Goal: Task Accomplishment & Management: Complete application form

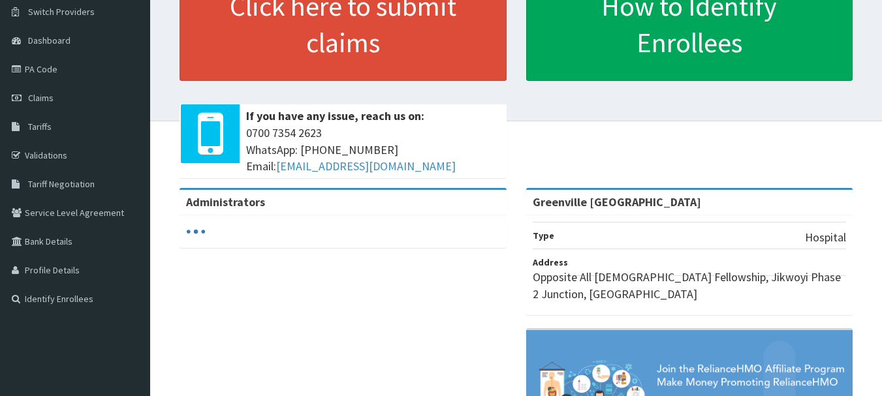
scroll to position [127, 0]
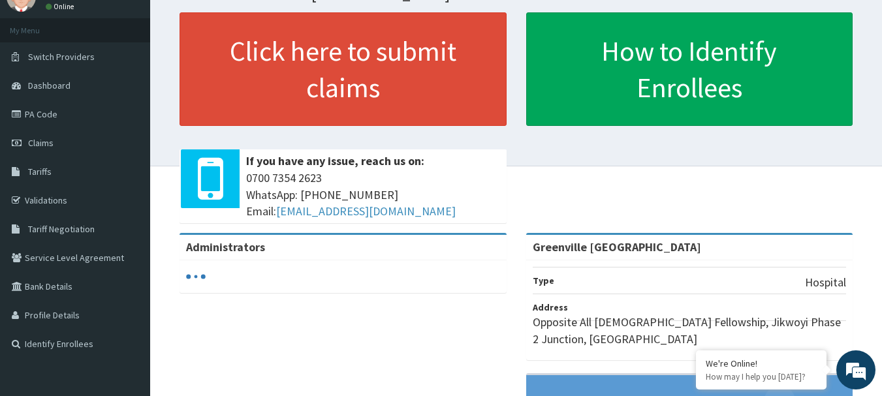
drag, startPoint x: 888, startPoint y: 184, endPoint x: 880, endPoint y: 206, distance: 23.3
click at [880, 206] on html "RelianceHMO Provider Portal | Dashboard R EL Toggle navigation Greenville Olive…" at bounding box center [441, 262] width 882 height 639
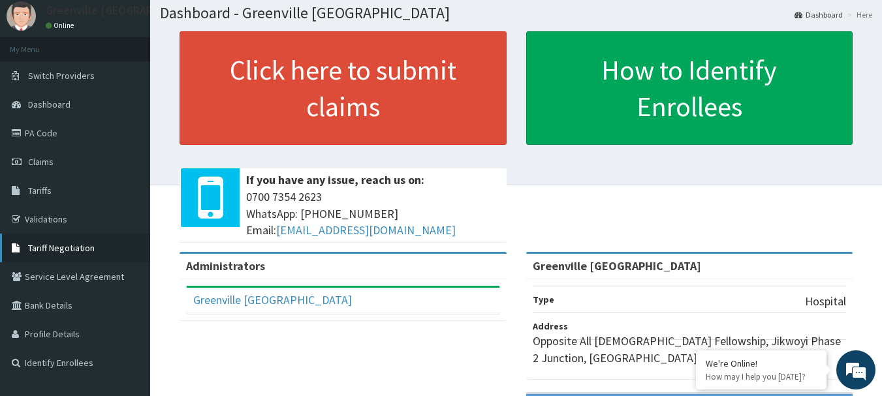
click at [84, 250] on span "Tariff Negotiation" at bounding box center [61, 248] width 67 height 12
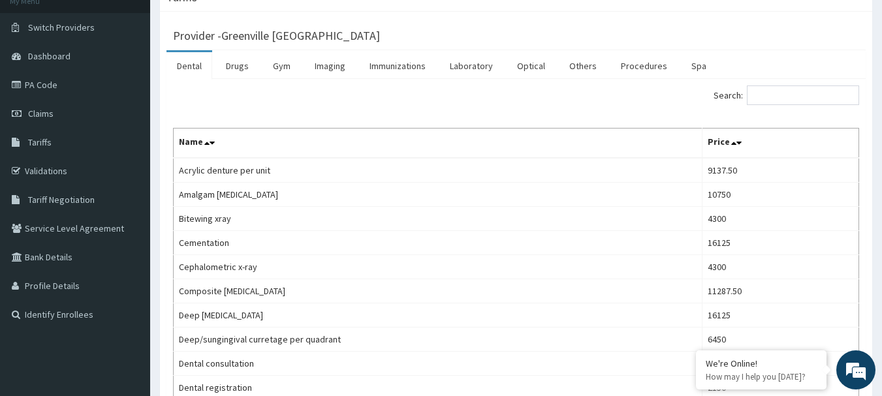
scroll to position [61, 0]
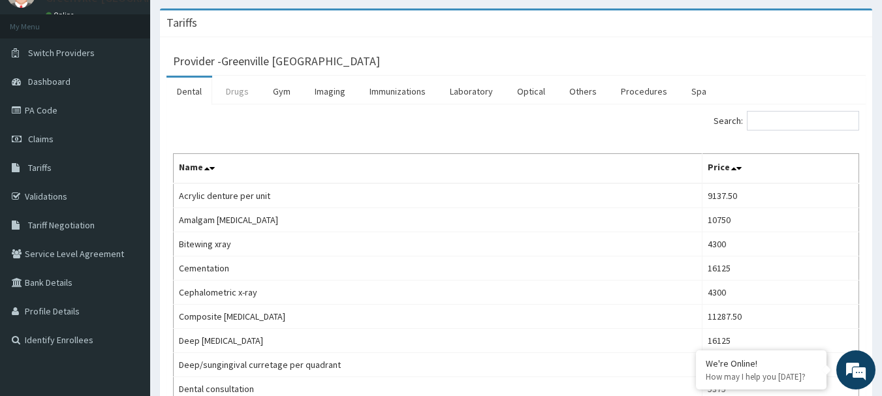
click at [250, 98] on link "Drugs" at bounding box center [238, 91] width 44 height 27
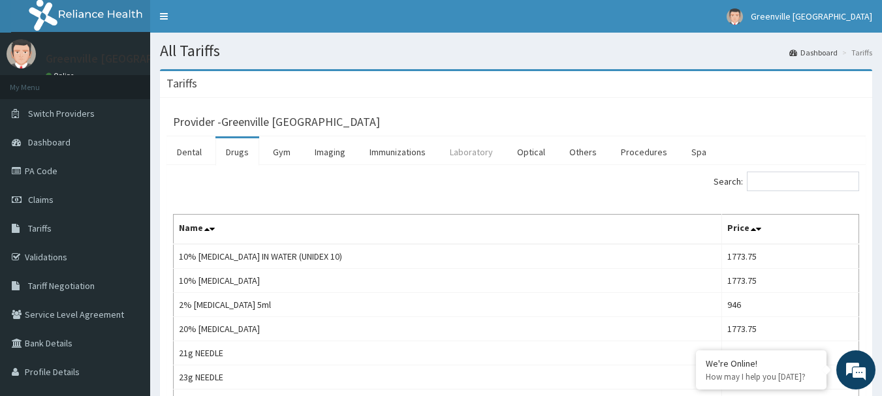
click at [462, 153] on link "Laboratory" at bounding box center [472, 151] width 64 height 27
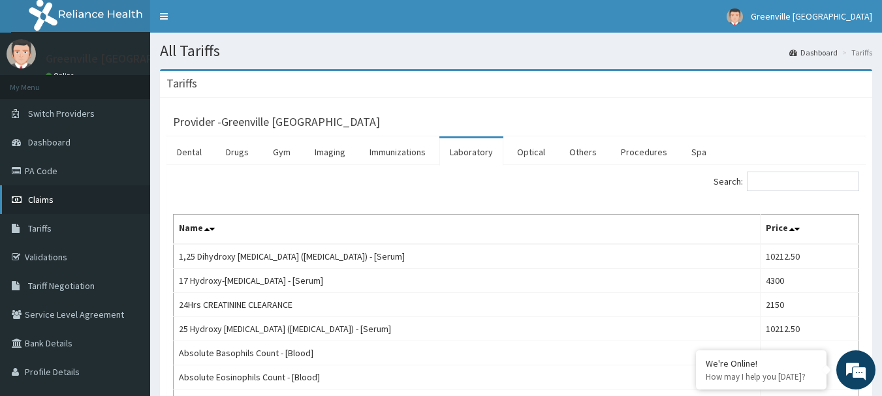
click at [57, 205] on link "Claims" at bounding box center [75, 200] width 150 height 29
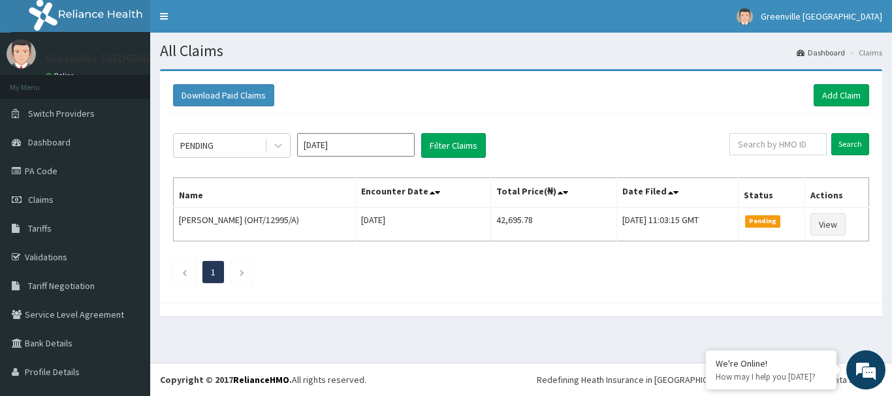
click at [806, 108] on div "Download Paid Claims Add Claim" at bounding box center [521, 96] width 709 height 36
click at [825, 93] on link "Add Claim" at bounding box center [842, 95] width 56 height 22
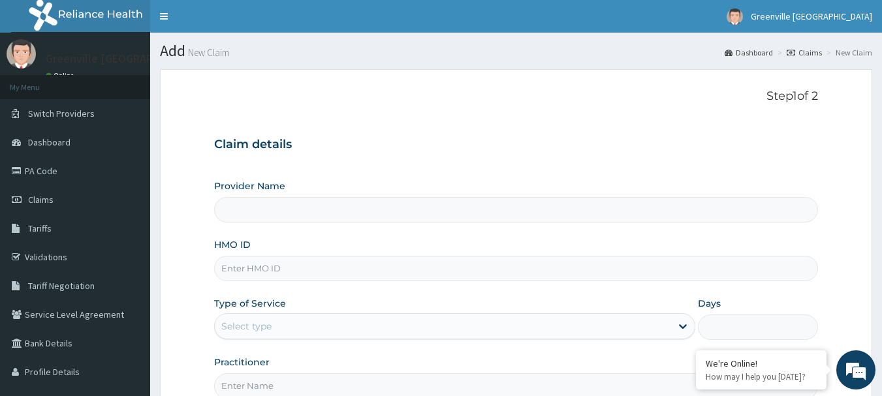
type input "Greenville [GEOGRAPHIC_DATA]"
click at [295, 266] on input "HMO ID" at bounding box center [516, 268] width 605 height 25
type input "GBI/10187/C"
click at [278, 323] on div "Select type" at bounding box center [443, 326] width 457 height 21
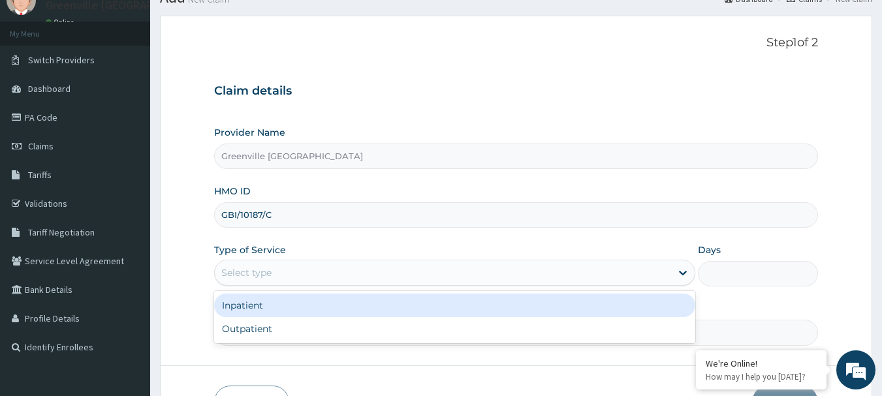
scroll to position [58, 0]
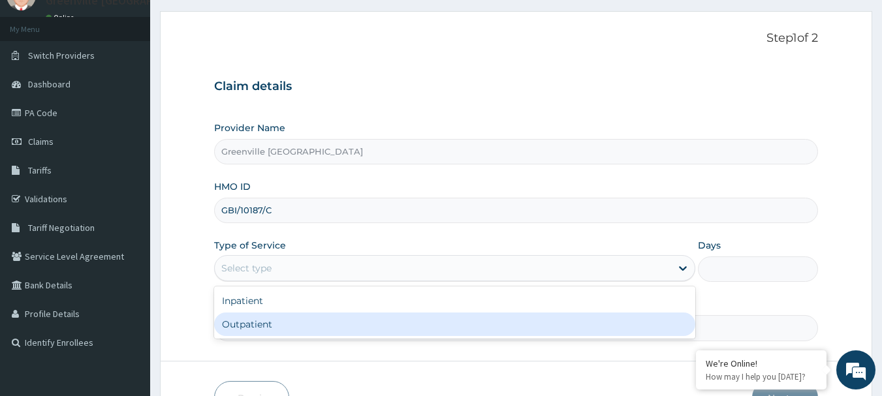
click at [454, 329] on div "Outpatient" at bounding box center [454, 325] width 481 height 24
type input "1"
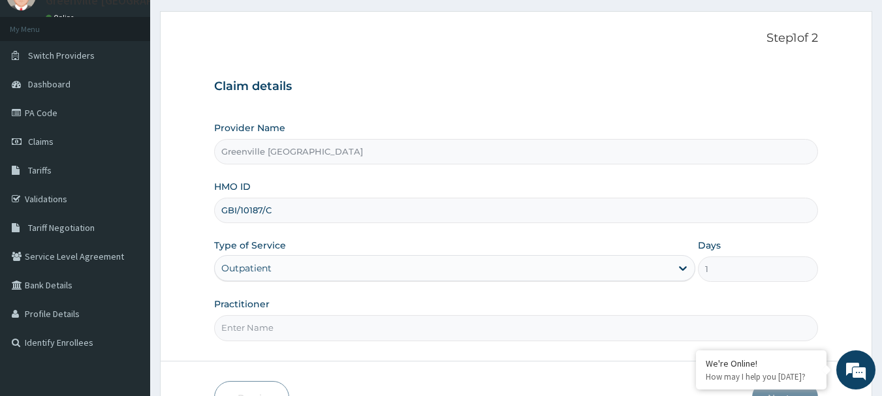
scroll to position [63, 0]
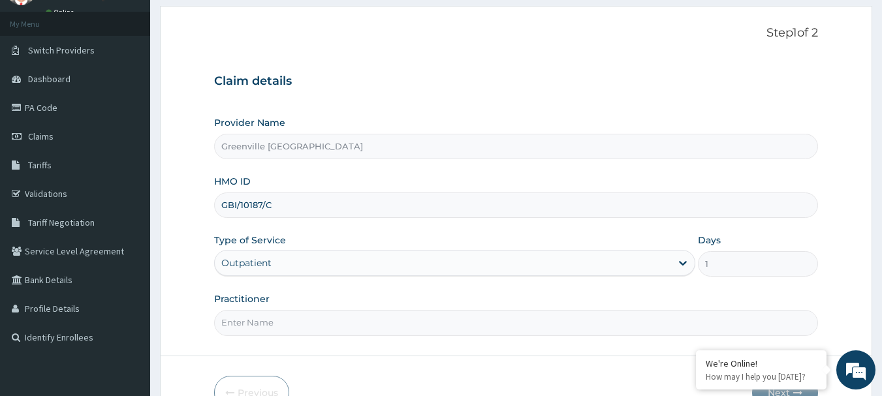
click at [501, 327] on input "Practitioner" at bounding box center [516, 322] width 605 height 25
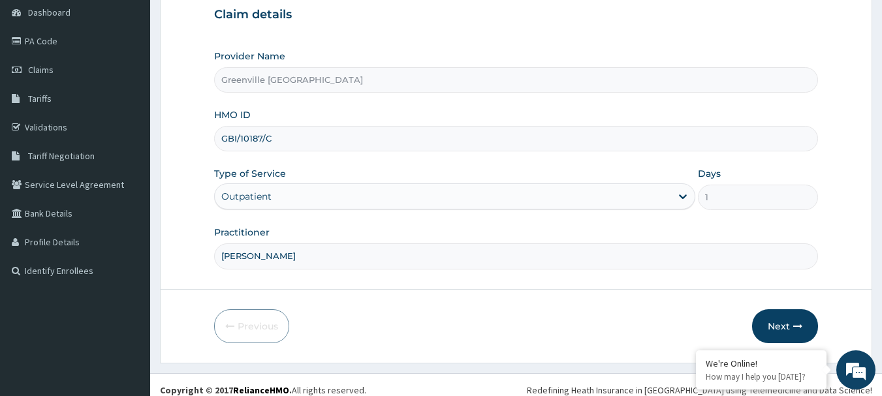
scroll to position [140, 0]
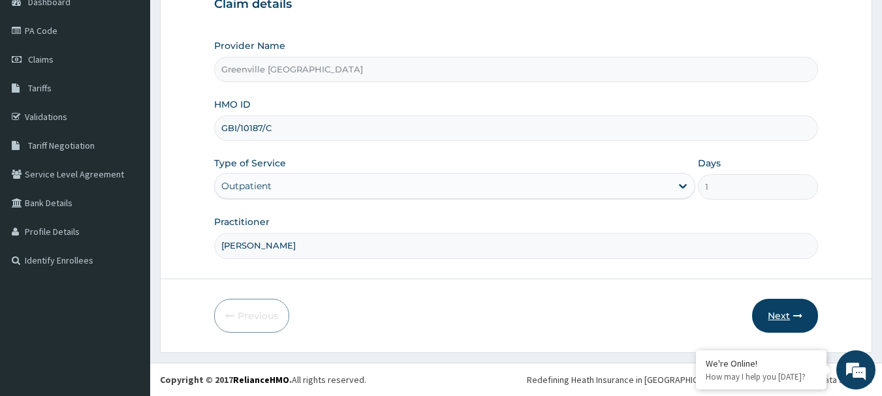
type input "Dr Alfred"
click at [796, 313] on icon "button" at bounding box center [798, 316] width 9 height 9
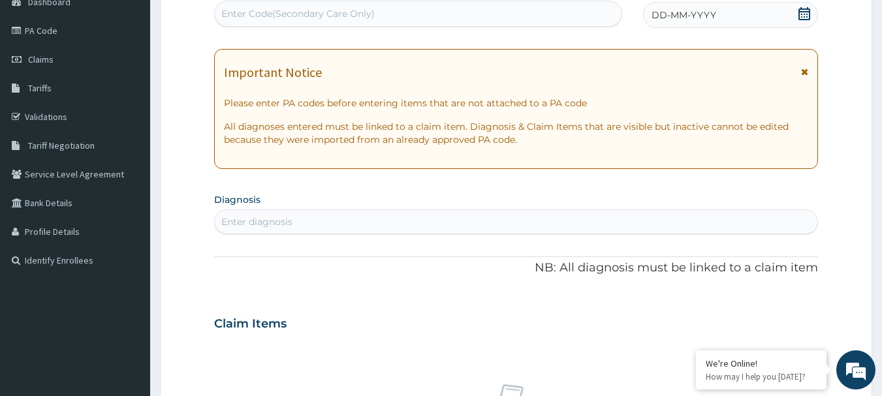
click at [805, 71] on icon at bounding box center [804, 71] width 7 height 9
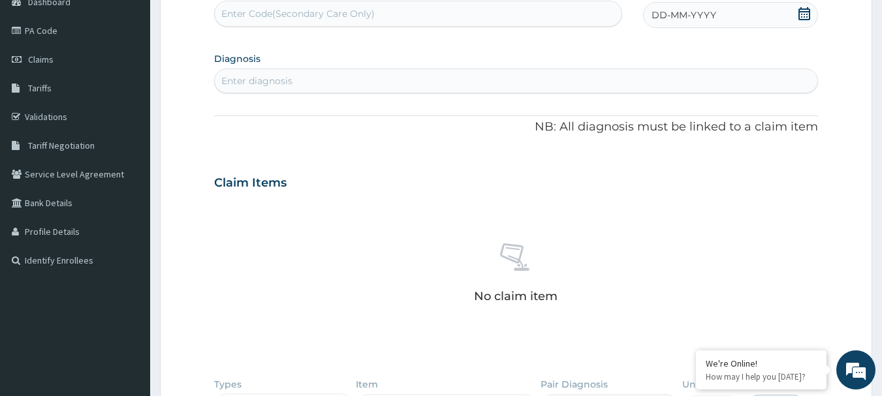
click at [803, 20] on span at bounding box center [804, 15] width 13 height 16
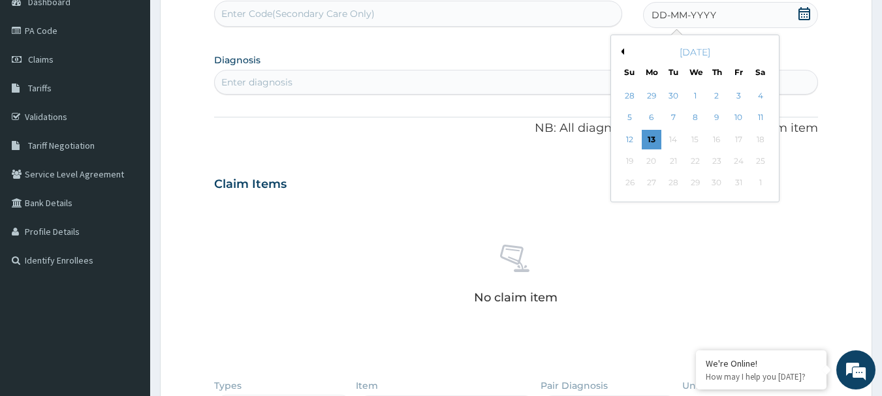
click at [617, 50] on div "October 2025" at bounding box center [695, 52] width 157 height 13
click at [622, 52] on button "Previous Month" at bounding box center [621, 51] width 7 height 7
click at [734, 140] on div "19" at bounding box center [739, 140] width 20 height 20
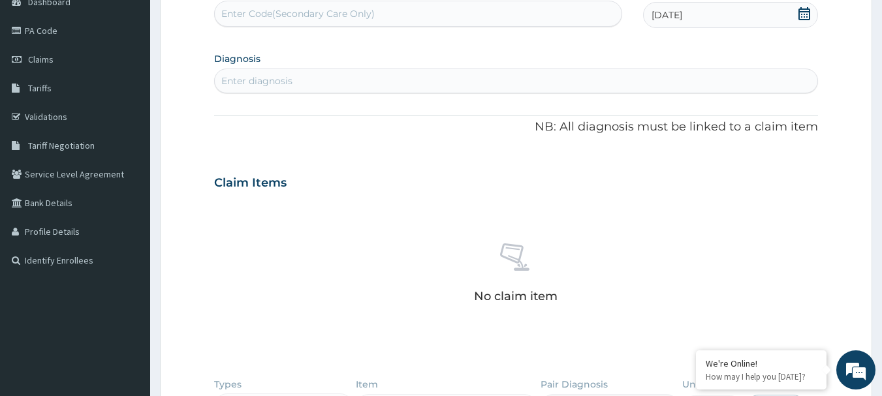
click at [363, 78] on div "Enter diagnosis" at bounding box center [517, 81] width 604 height 21
click at [299, 82] on div "Enter diagnosis" at bounding box center [517, 81] width 604 height 21
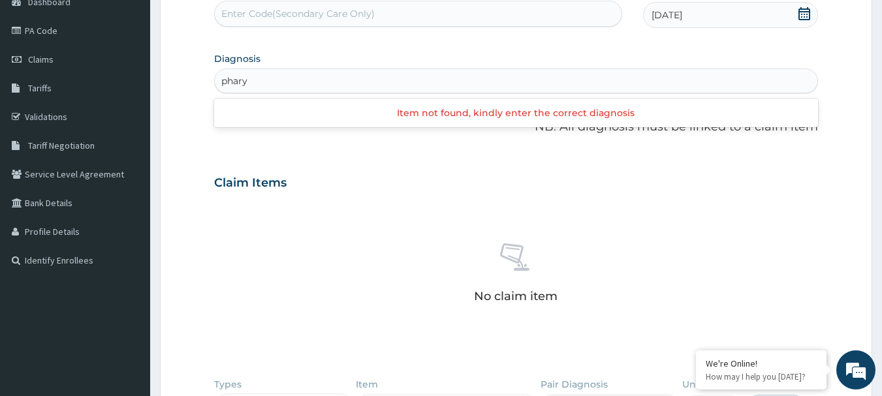
type input "pharyn"
click at [255, 88] on div "pharyn" at bounding box center [517, 81] width 604 height 21
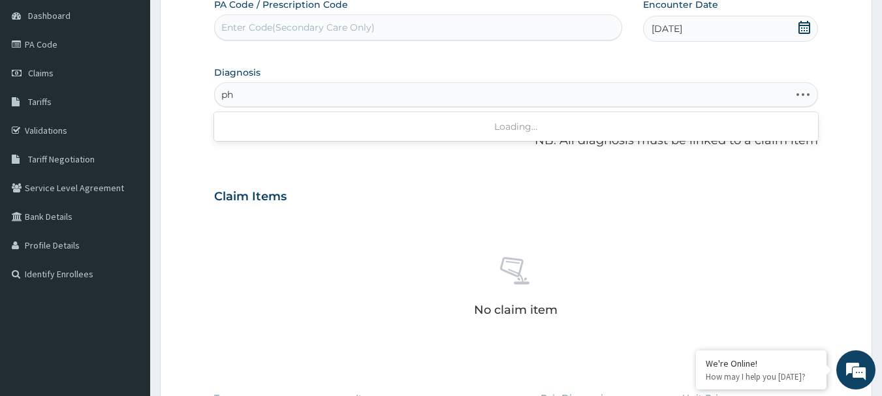
type input "p"
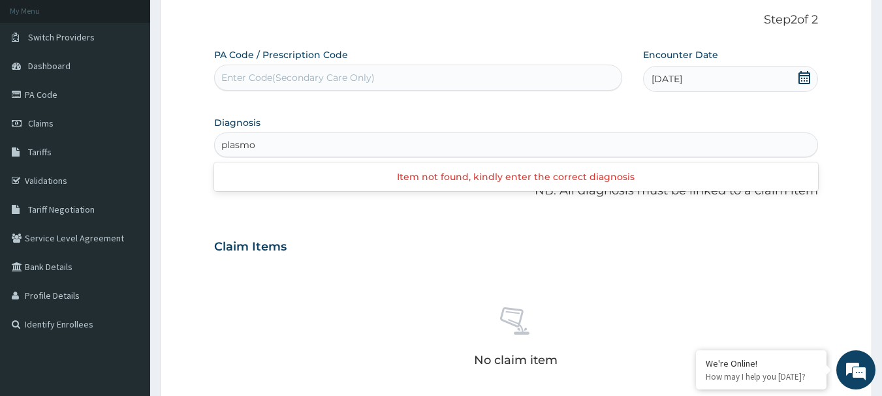
scroll to position [40, 0]
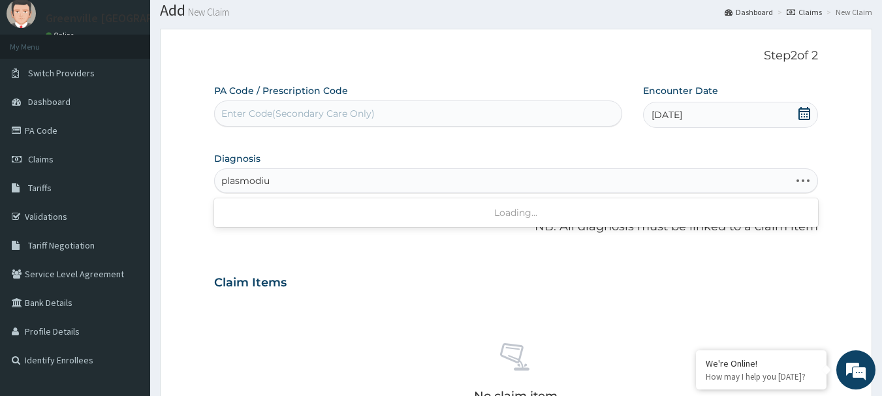
type input "plasmodium"
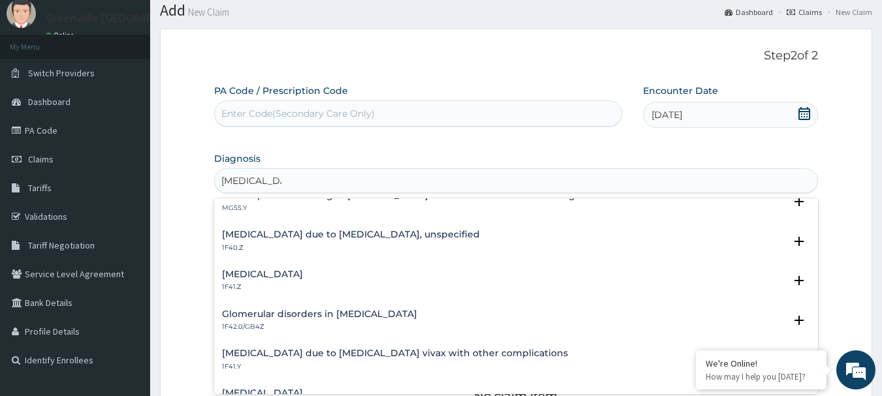
scroll to position [212, 0]
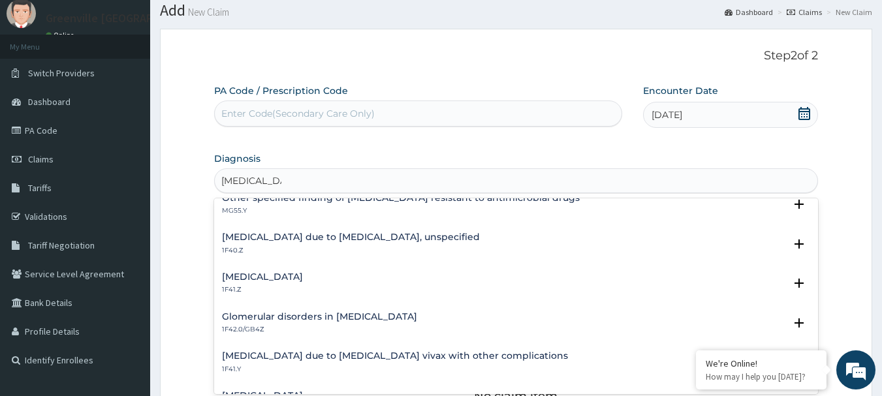
click at [415, 233] on h4 "Malaria due to Plasmodium falciparum, unspecified" at bounding box center [351, 238] width 258 height 10
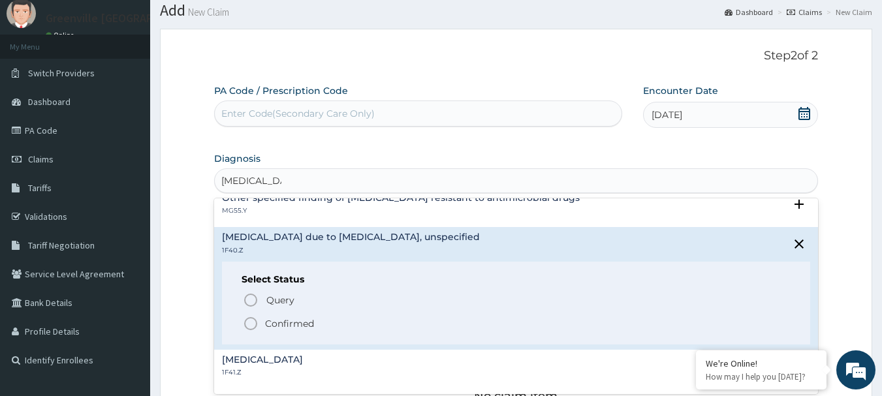
click at [255, 321] on icon "status option filled" at bounding box center [251, 324] width 16 height 16
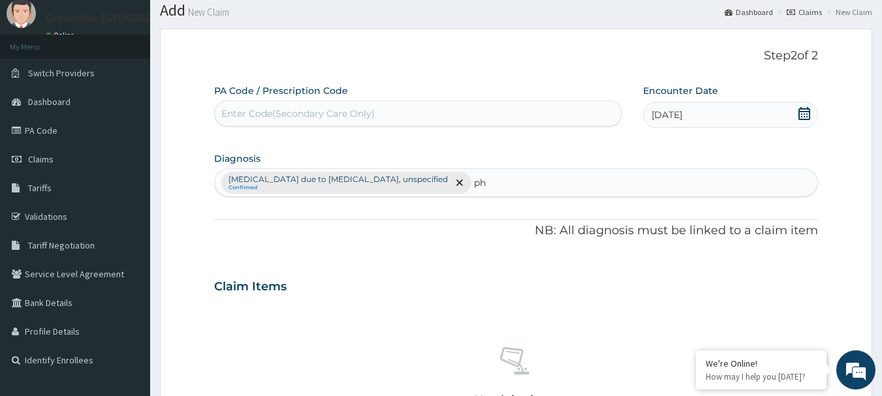
type input "p"
type input "d"
type input "t"
